Goal: Find specific page/section: Find specific page/section

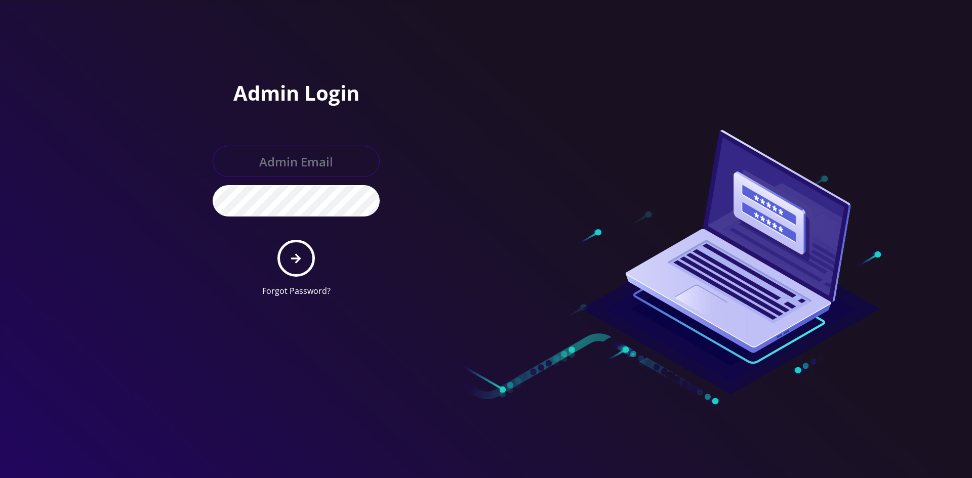
type input "[EMAIL_ADDRESS][DOMAIN_NAME]"
click at [285, 256] on button "submit" at bounding box center [295, 258] width 37 height 37
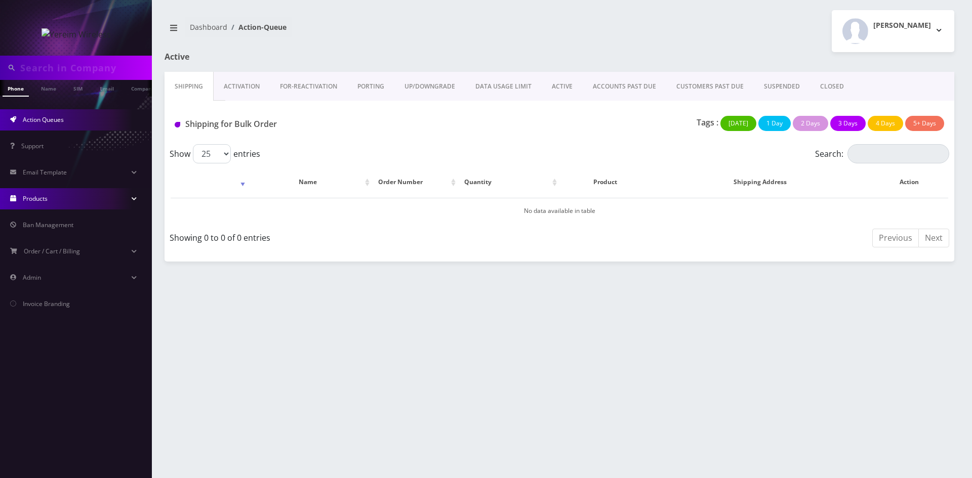
click at [48, 199] on link "Products" at bounding box center [76, 198] width 152 height 21
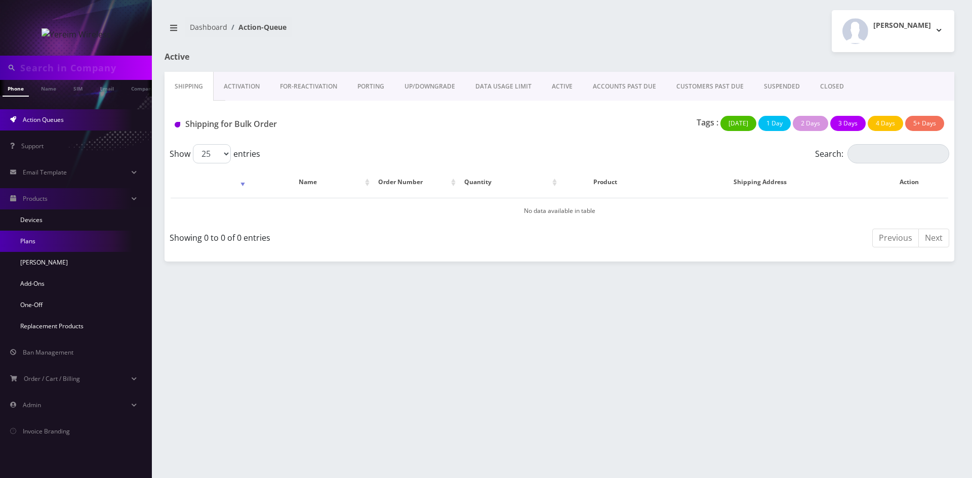
click at [51, 245] on link "Plans" at bounding box center [76, 241] width 152 height 21
